Goal: Use online tool/utility: Utilize a website feature to perform a specific function

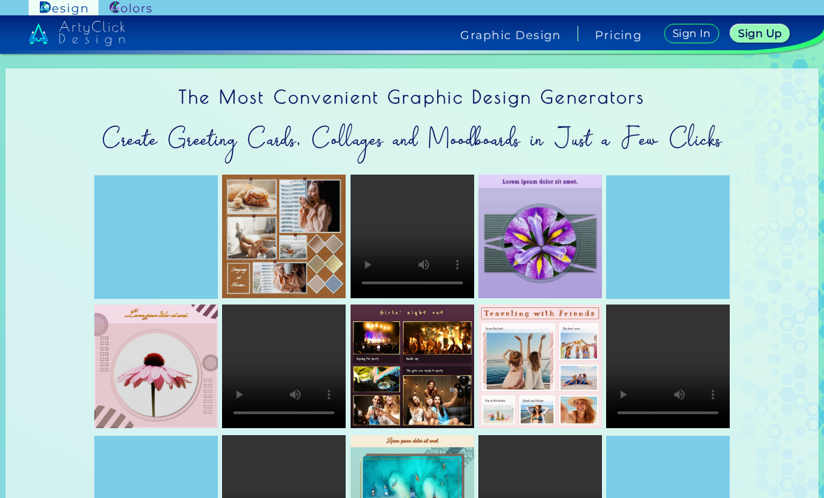
click at [120, 13] on img at bounding box center [131, 7] width 42 height 13
click at [562, 30] on div "Graphic Design" at bounding box center [511, 33] width 135 height 15
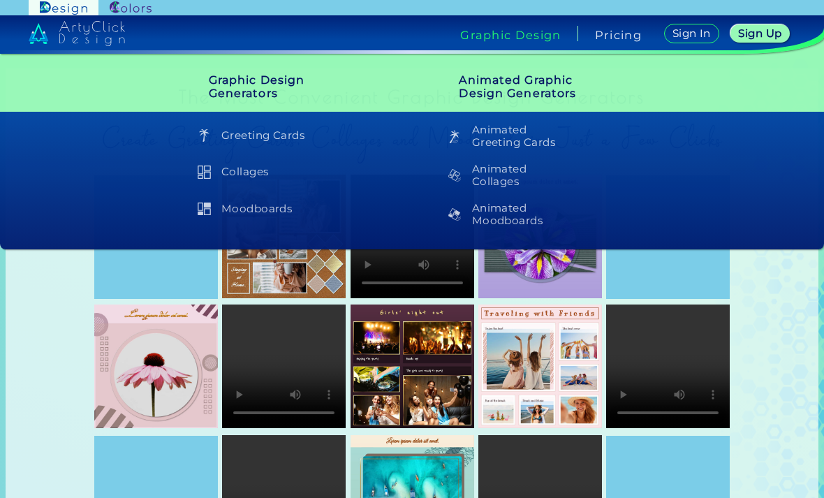
click at [625, 34] on h4 "Pricing" at bounding box center [618, 34] width 47 height 11
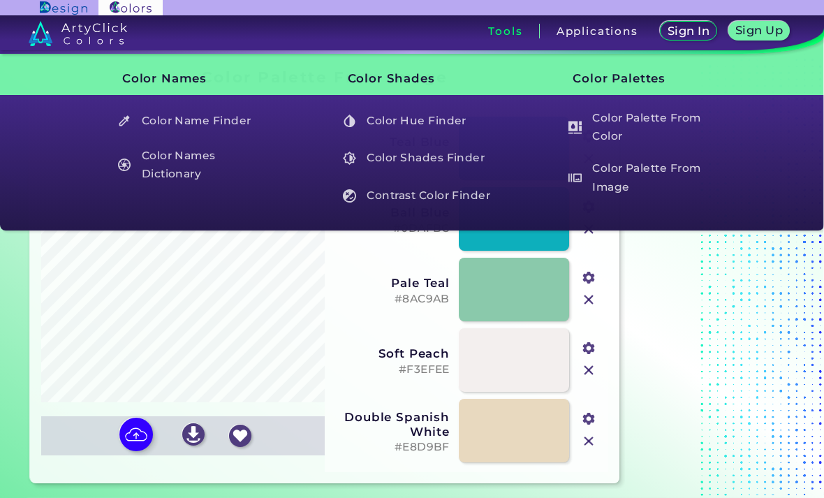
click at [521, 29] on div "Tools" at bounding box center [506, 31] width 68 height 15
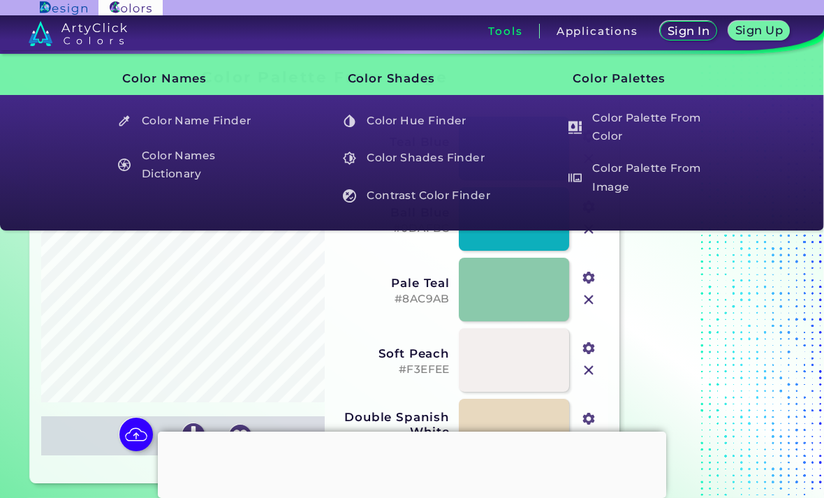
click at [666, 269] on section at bounding box center [712, 276] width 174 height 424
click at [652, 273] on section at bounding box center [712, 276] width 174 height 424
click at [578, 79] on h3 "Color Palettes" at bounding box center [637, 78] width 176 height 35
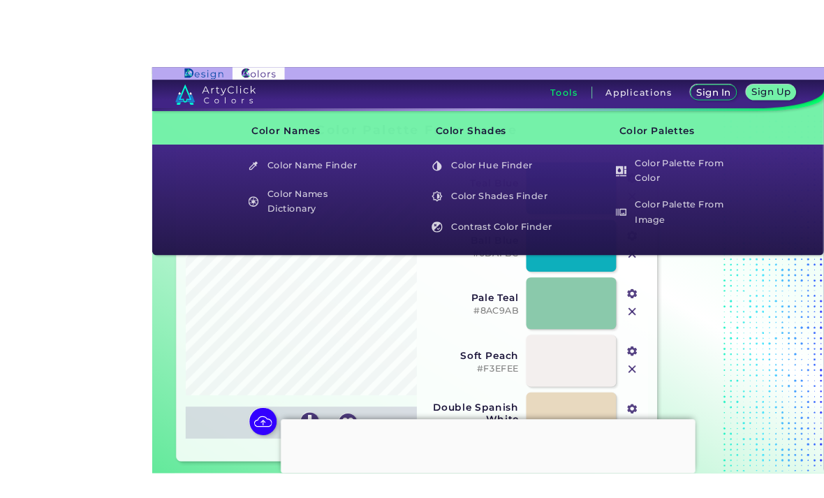
scroll to position [41, 0]
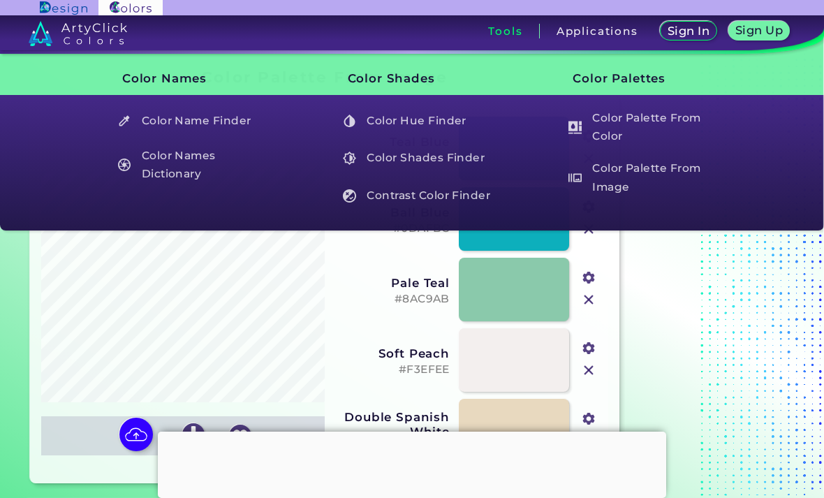
click at [527, 33] on div "Tools" at bounding box center [506, 31] width 68 height 15
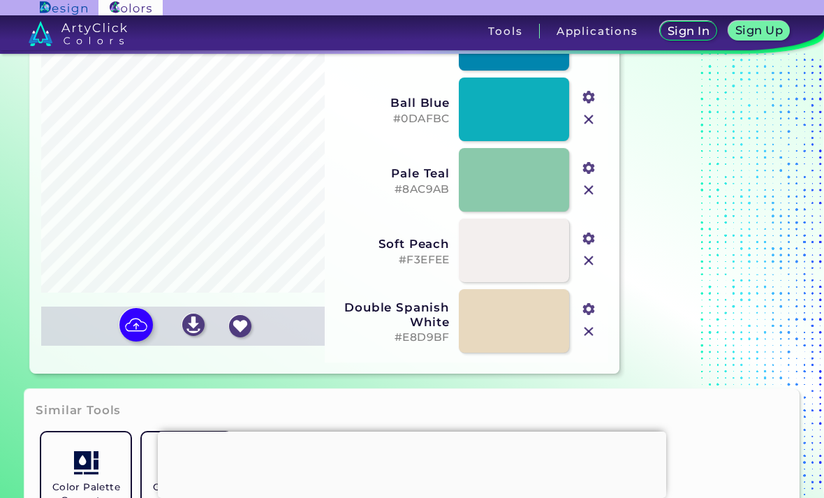
scroll to position [109, 0]
click at [147, 325] on img at bounding box center [136, 325] width 34 height 34
click at [0, 0] on input "file" at bounding box center [0, 0] width 0 height 0
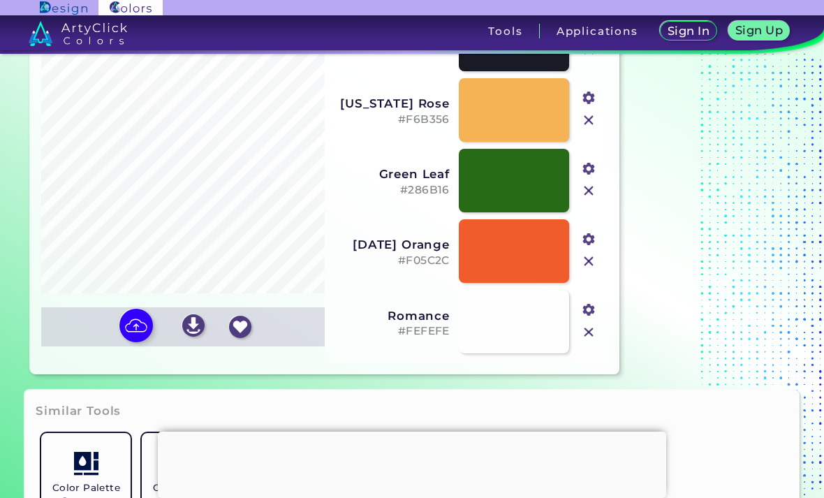
type input "#181a25"
type input "#f6b356"
type input "#286b16"
type input "#f05c2c"
type input "#fefefe"
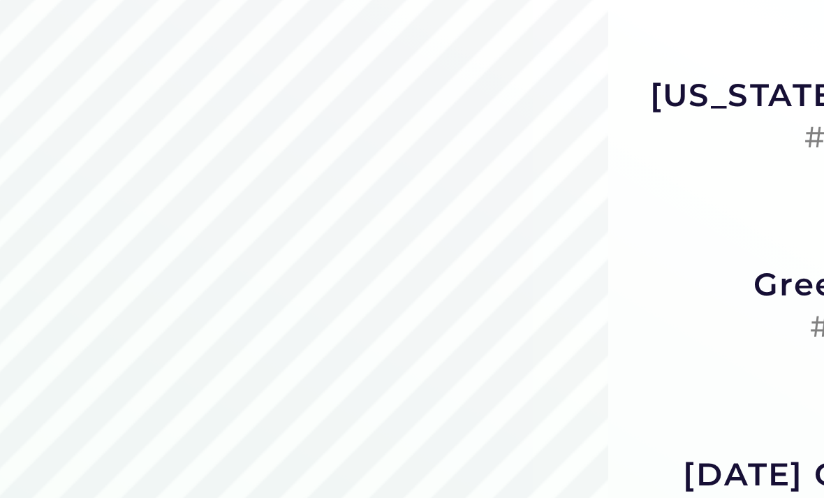
scroll to position [0, 0]
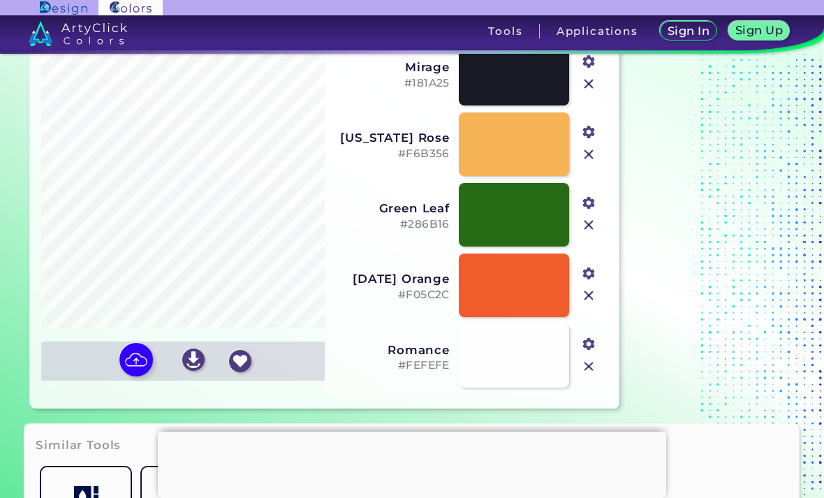
click at [688, 147] on section at bounding box center [712, 201] width 174 height 424
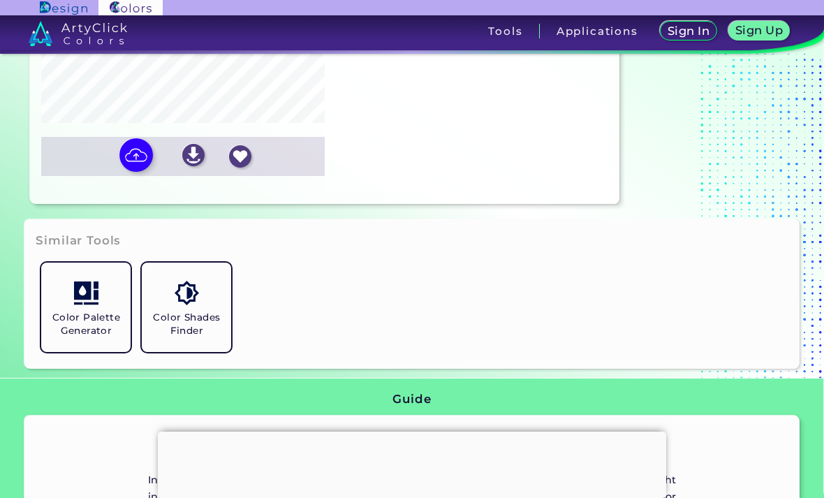
scroll to position [290, 0]
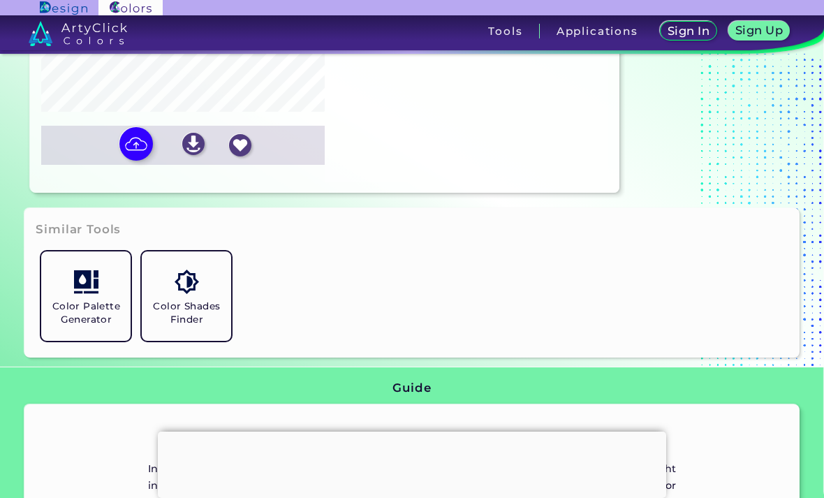
click at [142, 161] on img at bounding box center [136, 144] width 34 height 34
click at [0, 0] on input "file" at bounding box center [0, 0] width 0 height 0
type input "#c7bead"
type input "#e6e9ee"
type input "#5ca27c"
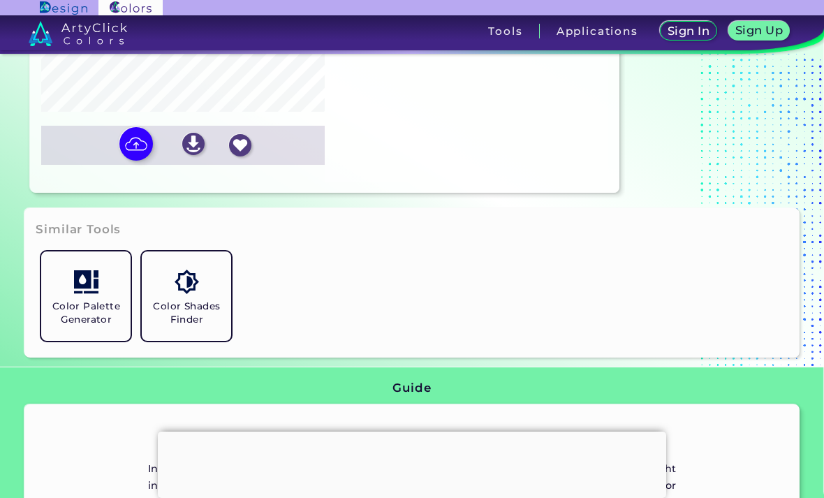
type input "#7f6b51"
type input "#d9d4cf"
type input "#ffffff"
type input "#262b31"
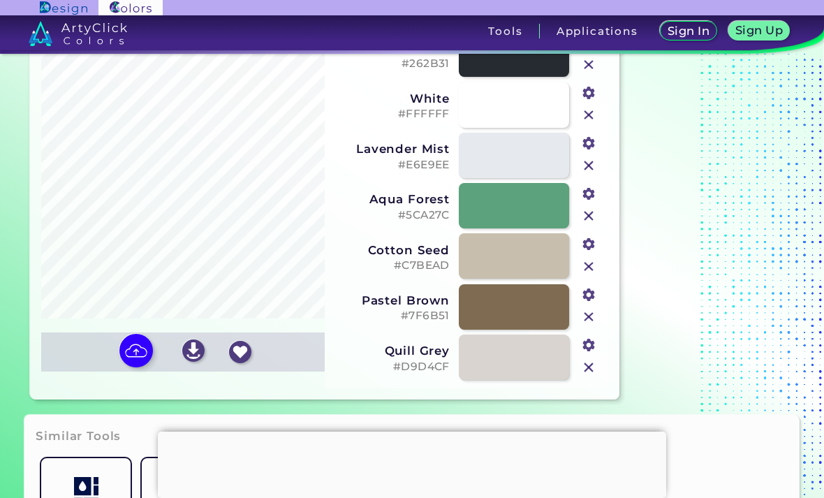
scroll to position [76, 0]
